Goal: Task Accomplishment & Management: Manage account settings

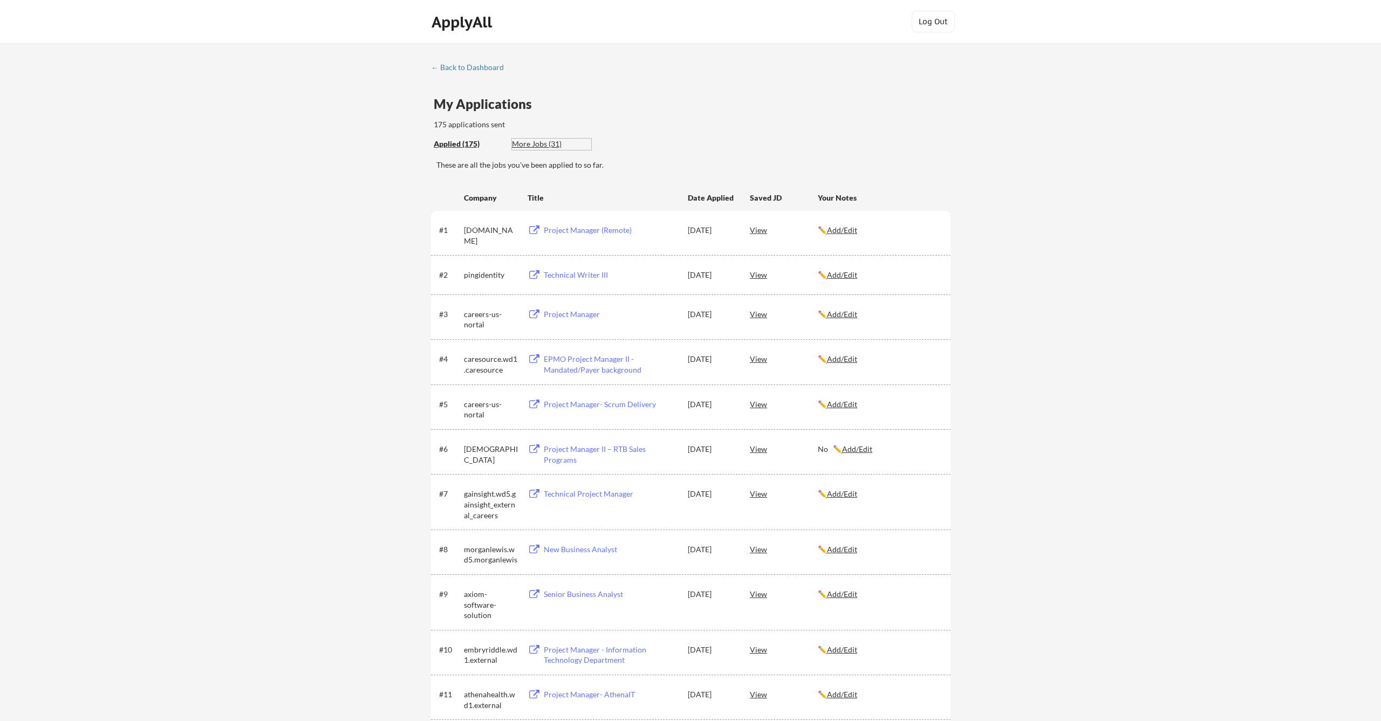
click at [541, 143] on div "More Jobs (31)" at bounding box center [551, 144] width 79 height 11
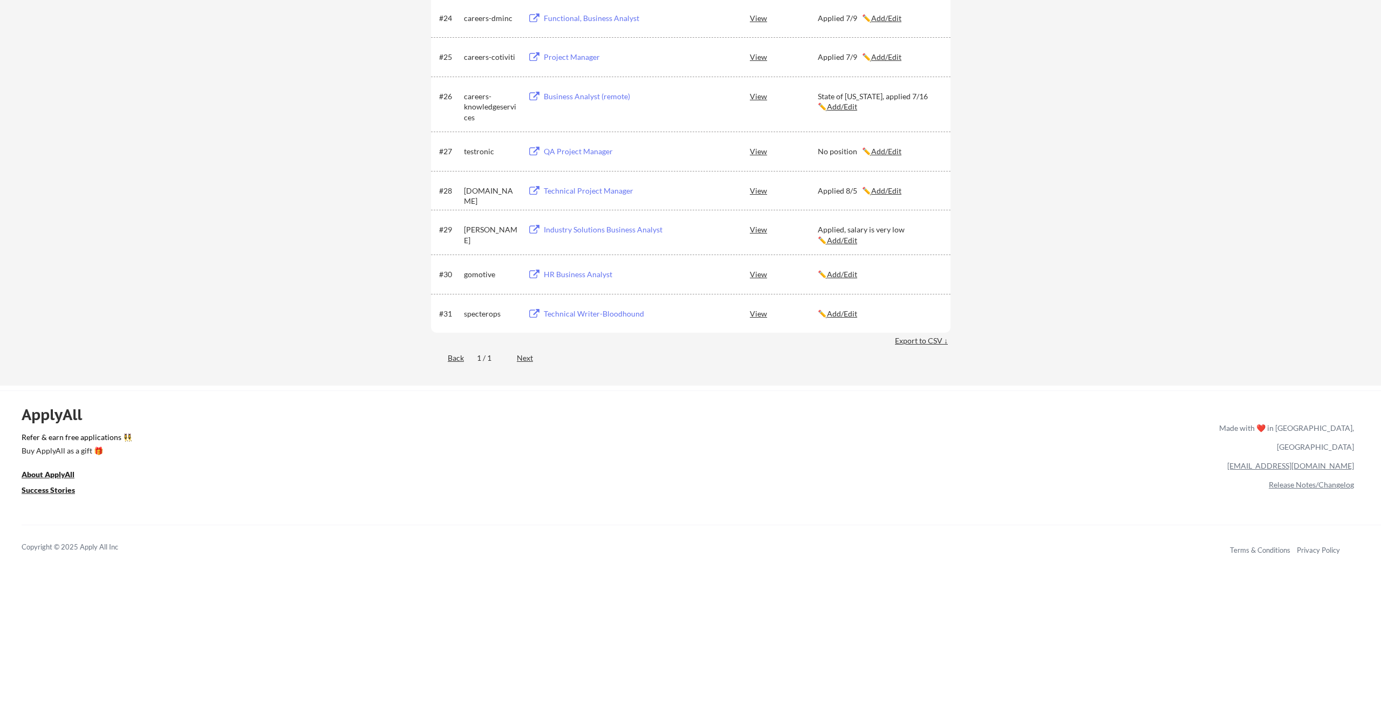
scroll to position [1216, 0]
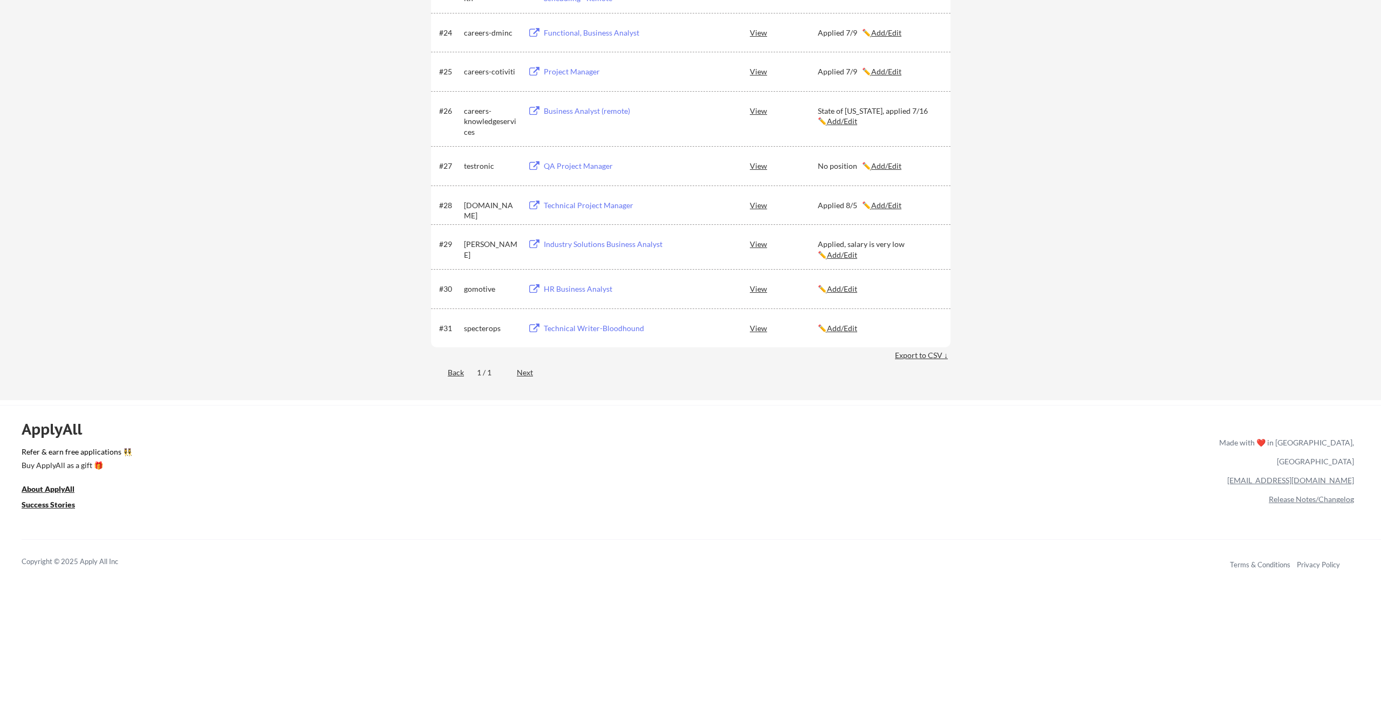
click at [841, 329] on u "Add/Edit" at bounding box center [842, 328] width 30 height 9
click at [615, 332] on div "Technical Writer-Bloodhound" at bounding box center [611, 328] width 134 height 11
click at [842, 324] on u "Add/Edit" at bounding box center [842, 328] width 30 height 9
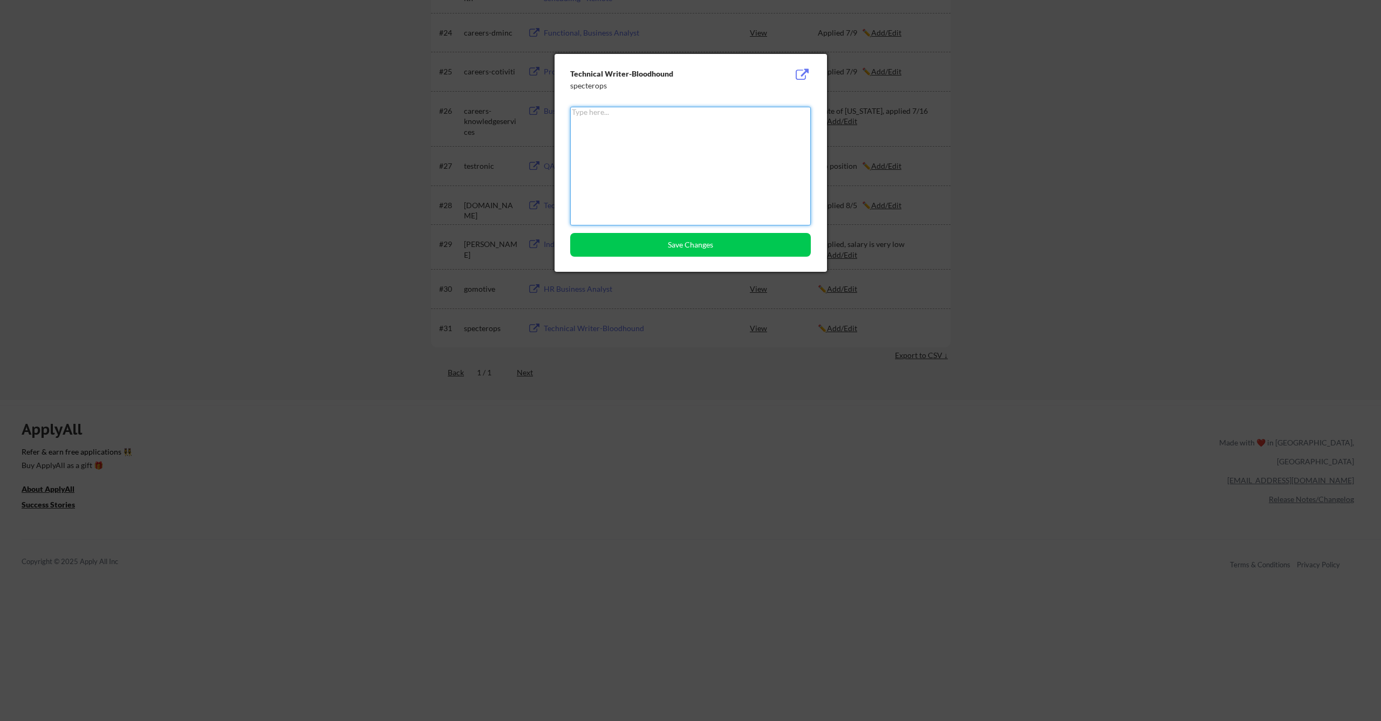
click at [715, 179] on textarea at bounding box center [690, 166] width 241 height 119
type textarea "No job"
click at [708, 244] on button "Save Changes" at bounding box center [690, 245] width 241 height 24
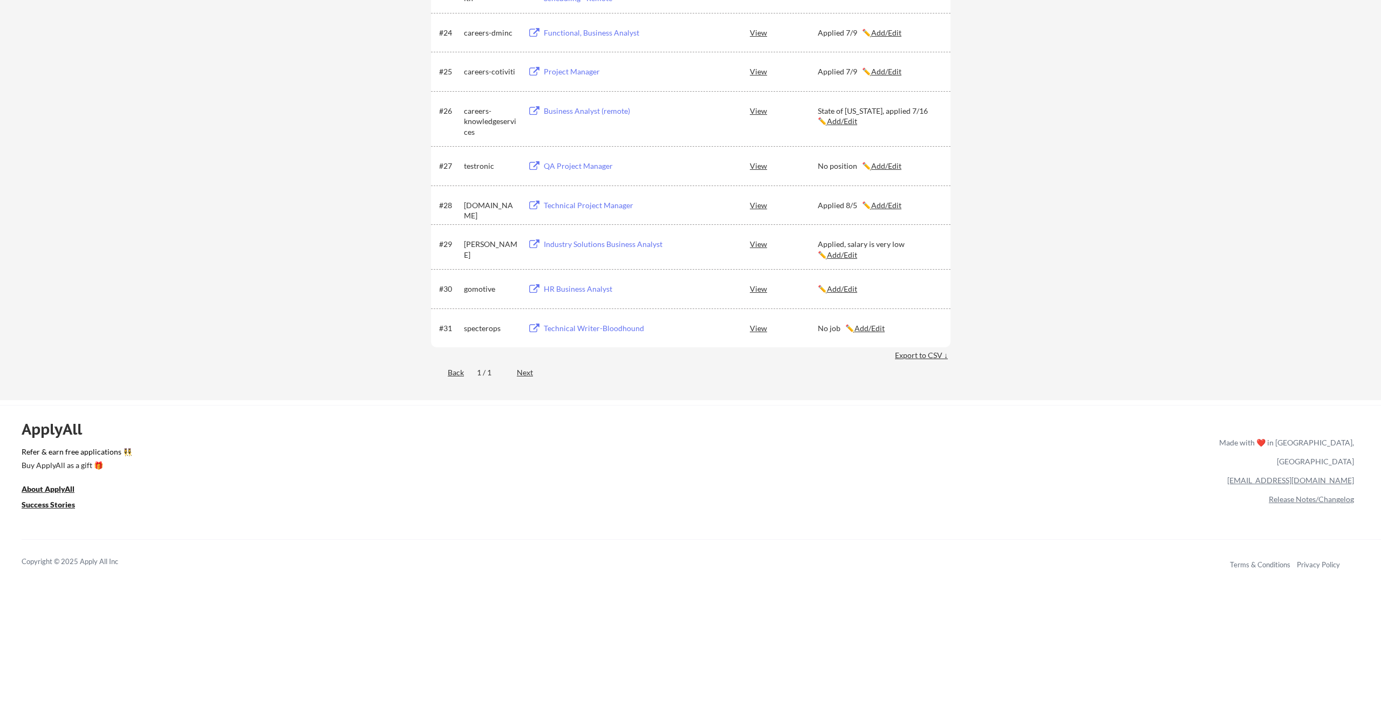
click at [583, 284] on div "HR Business Analyst" at bounding box center [611, 289] width 134 height 11
click at [839, 294] on div "✏️ Add/Edit" at bounding box center [879, 288] width 123 height 19
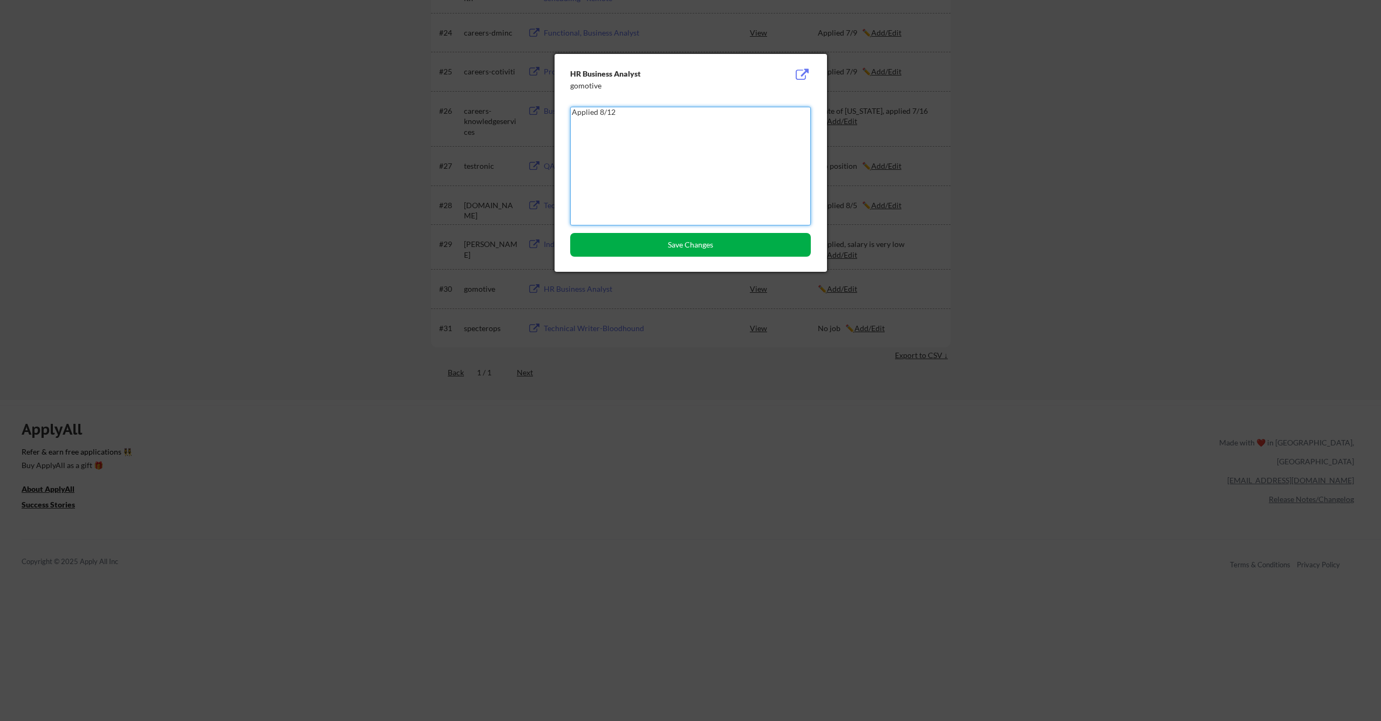
type textarea "Applied 8/12"
click at [717, 248] on button "Save Changes" at bounding box center [690, 245] width 241 height 24
